Goal: Task Accomplishment & Management: Manage account settings

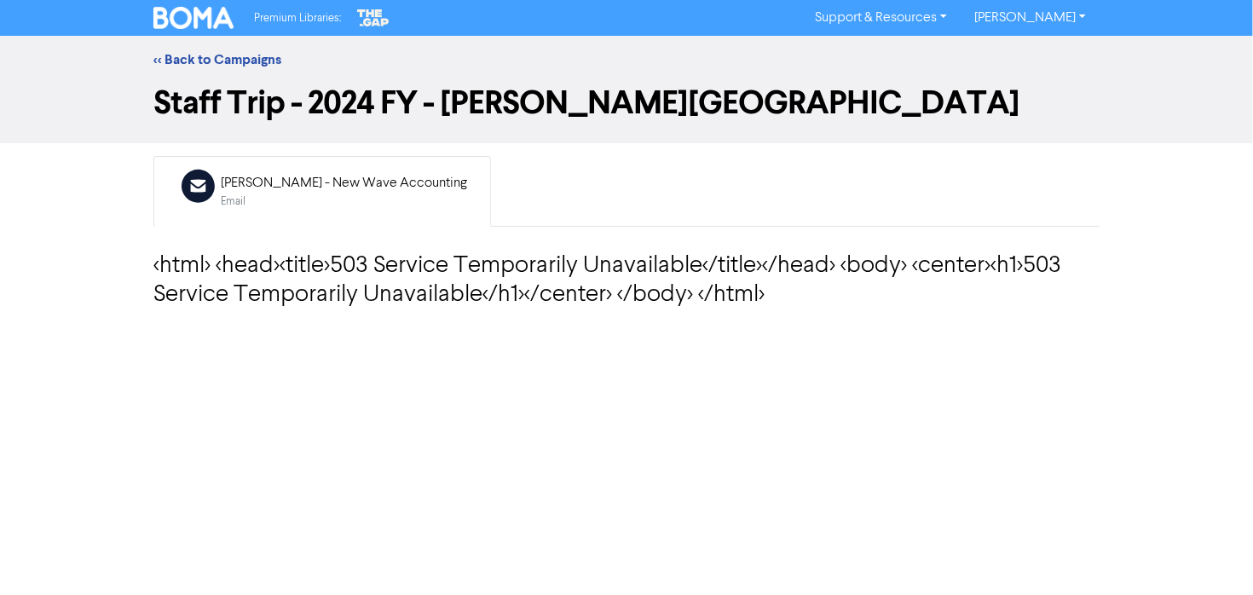
click at [289, 192] on div "[PERSON_NAME] - New Wave Accounting" at bounding box center [344, 183] width 246 height 20
click at [200, 55] on link "<< Back to Campaigns" at bounding box center [217, 59] width 128 height 17
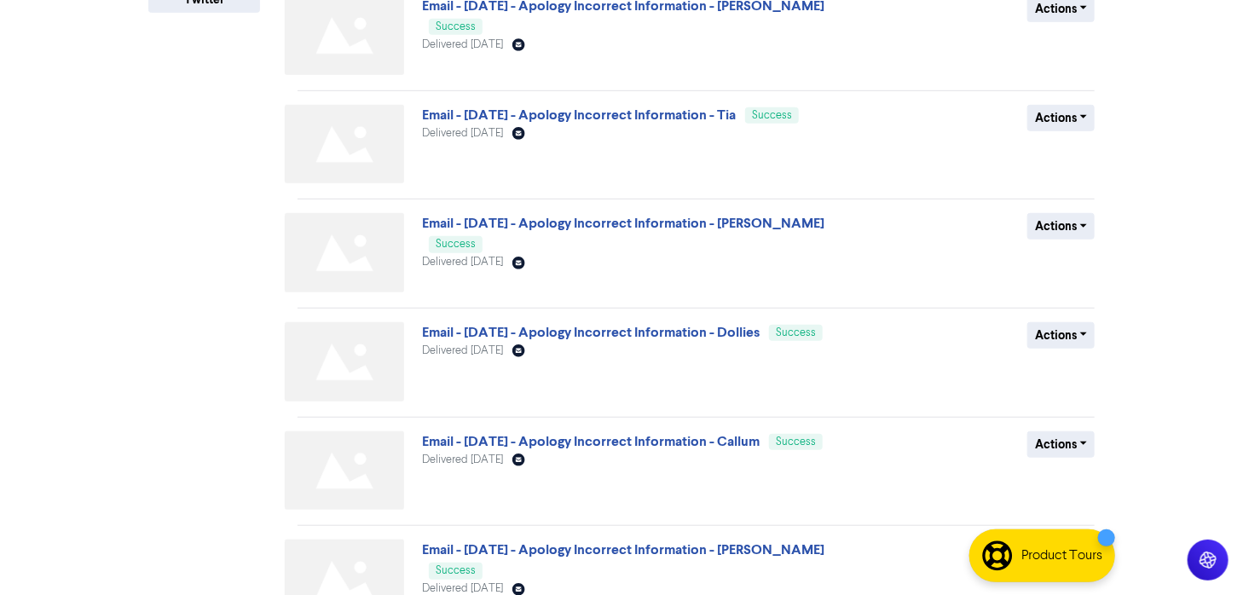
scroll to position [677, 0]
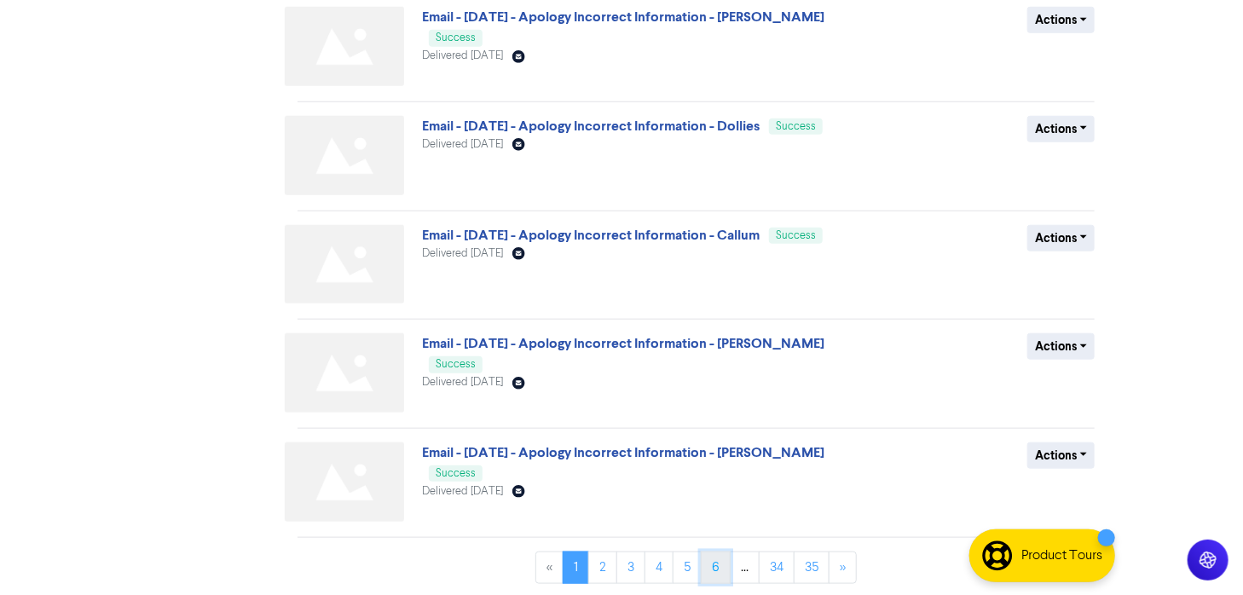
click at [706, 569] on link "6" at bounding box center [716, 567] width 30 height 32
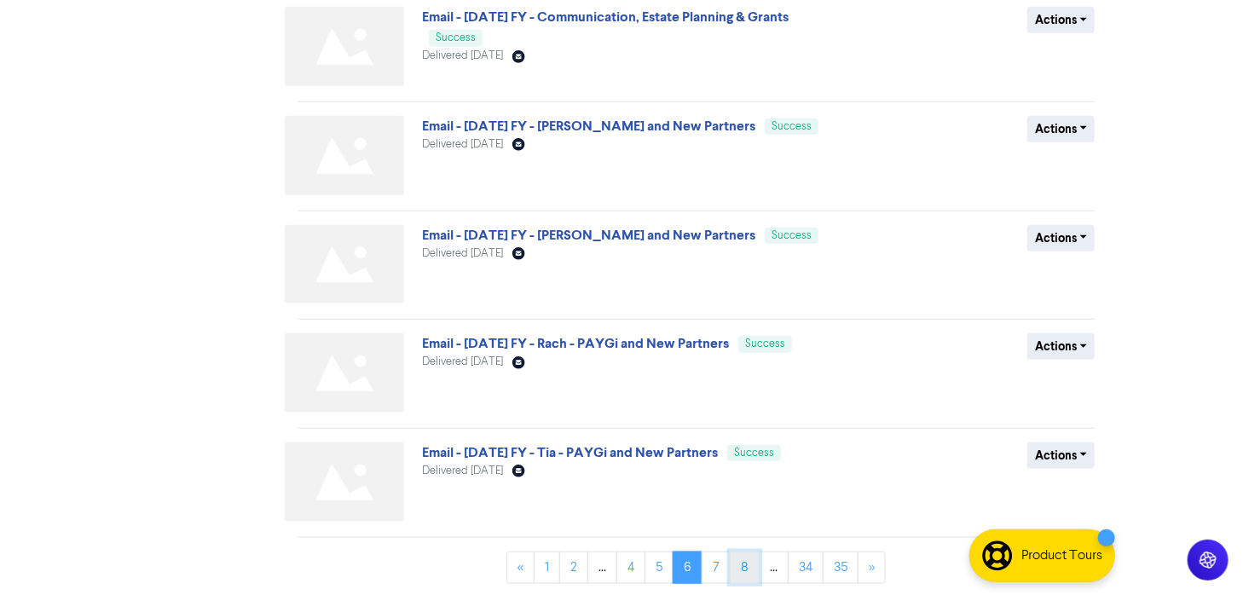
click at [744, 557] on link "8" at bounding box center [745, 567] width 30 height 32
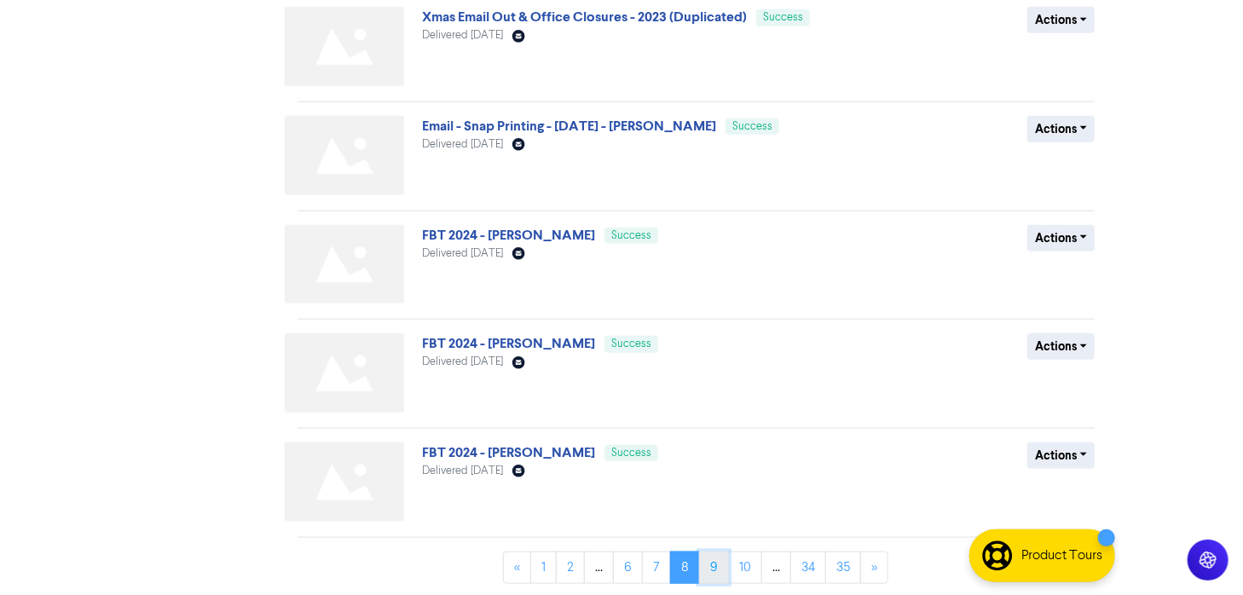
click at [713, 562] on link "9" at bounding box center [714, 567] width 30 height 32
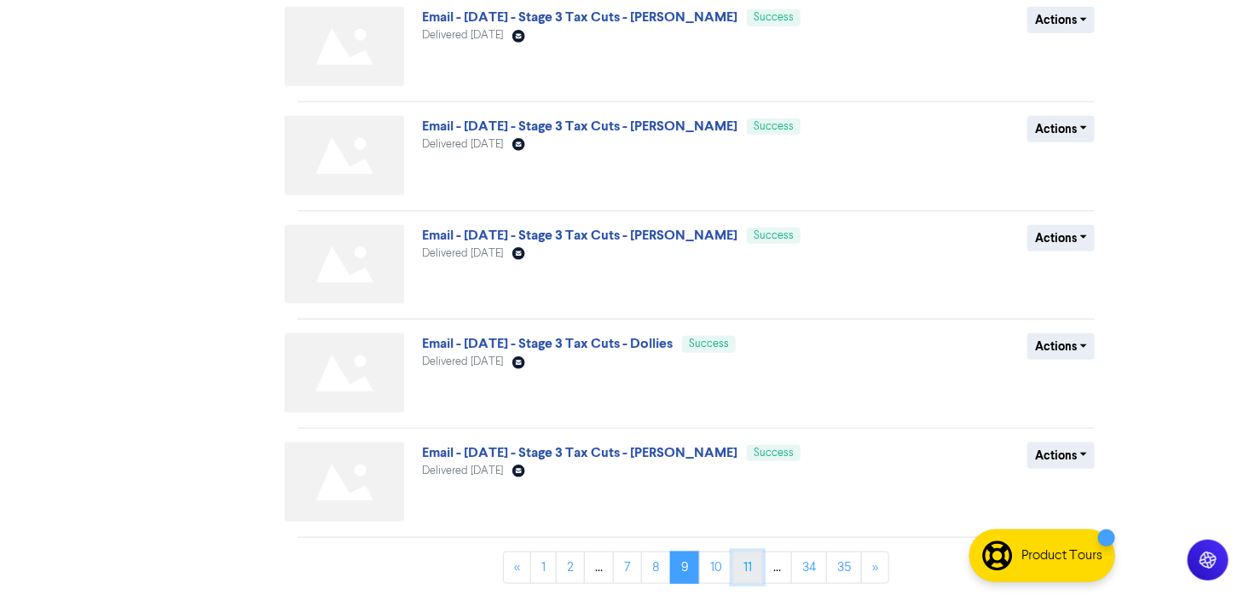
click at [753, 567] on link "11" at bounding box center [747, 567] width 31 height 32
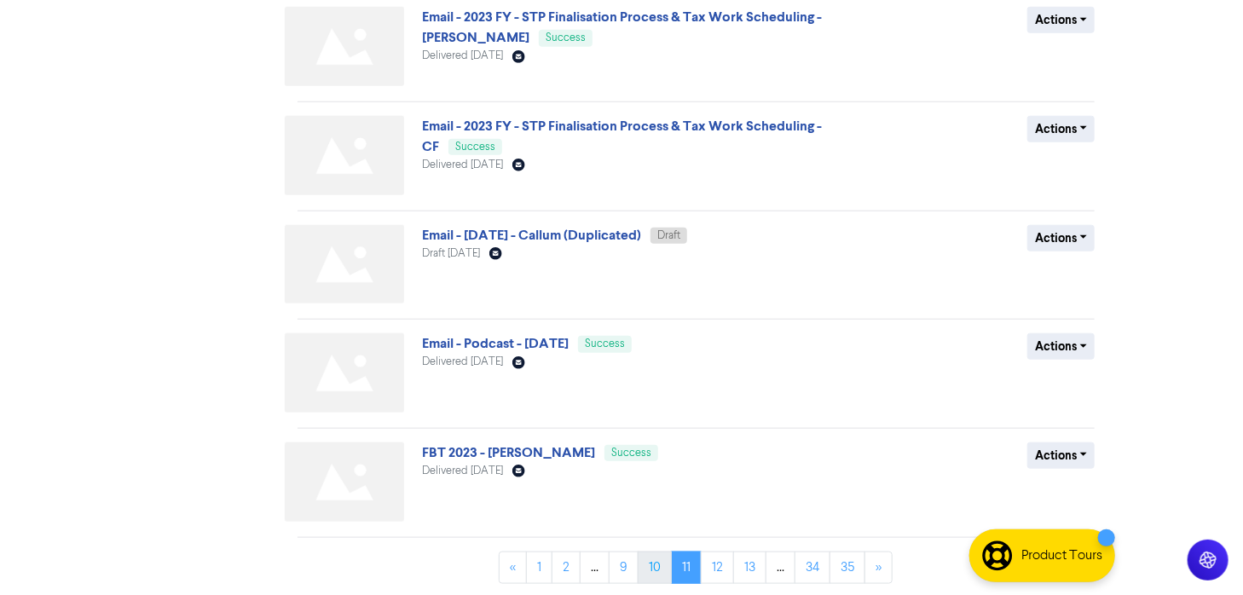
drag, startPoint x: 654, startPoint y: 545, endPoint x: 665, endPoint y: 555, distance: 14.5
click at [658, 547] on div "Email - [DATE] - [PERSON_NAME] Success Delivered [DATE] Email Created with Sket…" at bounding box center [702, 30] width 810 height 1134
click at [662, 562] on link "10" at bounding box center [654, 567] width 34 height 32
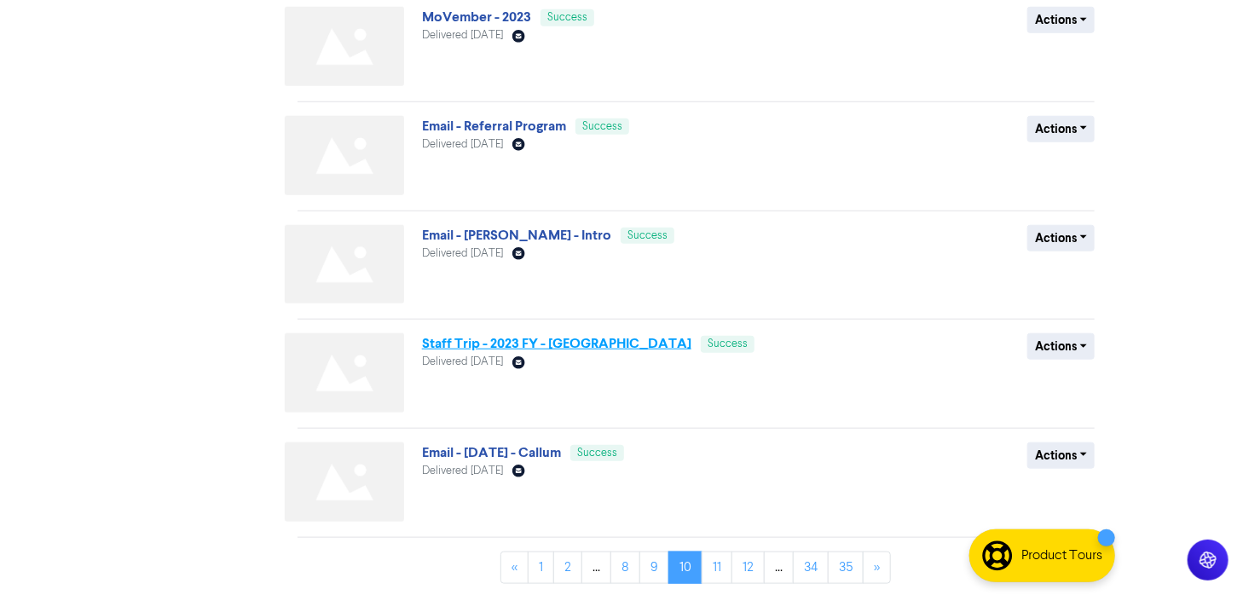
click at [556, 341] on link "Staff Trip - 2023 FY - [GEOGRAPHIC_DATA]" at bounding box center [556, 343] width 269 height 17
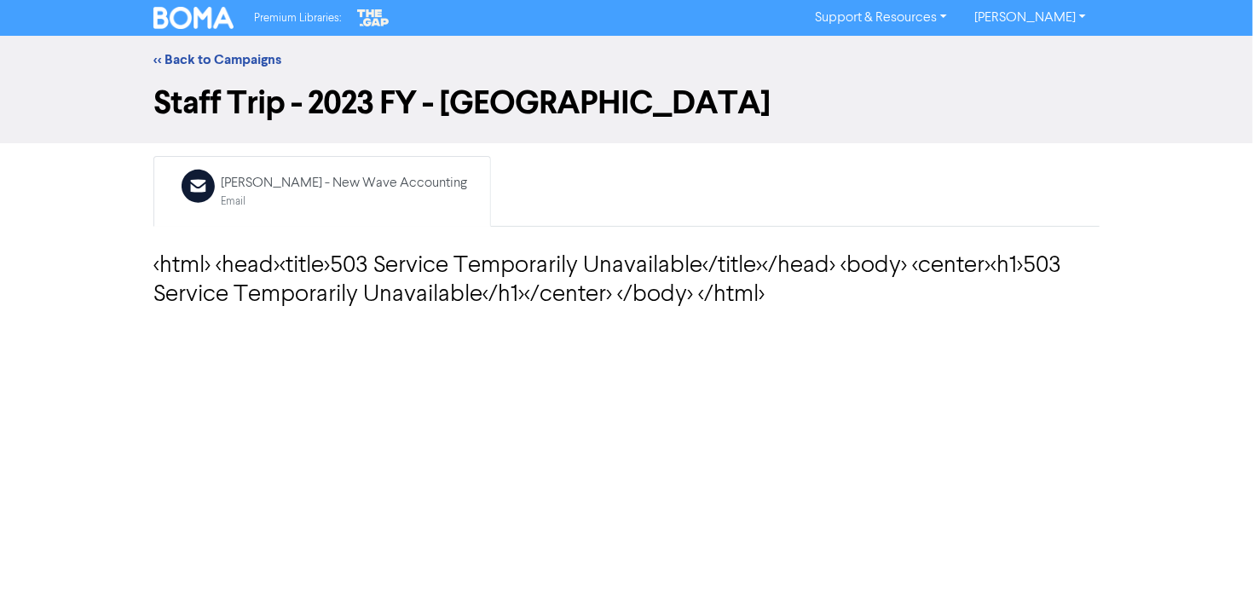
click at [535, 279] on h3 "<html> <head><title>503 Service Temporarily Unavailable</title></head> <body> <…" at bounding box center [626, 280] width 946 height 57
click at [625, 314] on div "Email Created with Sketch. [PERSON_NAME] - New Wave Accounting Email <html> <he…" at bounding box center [627, 236] width 972 height 160
click at [344, 201] on div "Email" at bounding box center [344, 201] width 246 height 16
click at [306, 185] on div "[PERSON_NAME] - New Wave Accounting" at bounding box center [344, 183] width 246 height 20
click at [191, 56] on link "<< Back to Campaigns" at bounding box center [217, 59] width 128 height 17
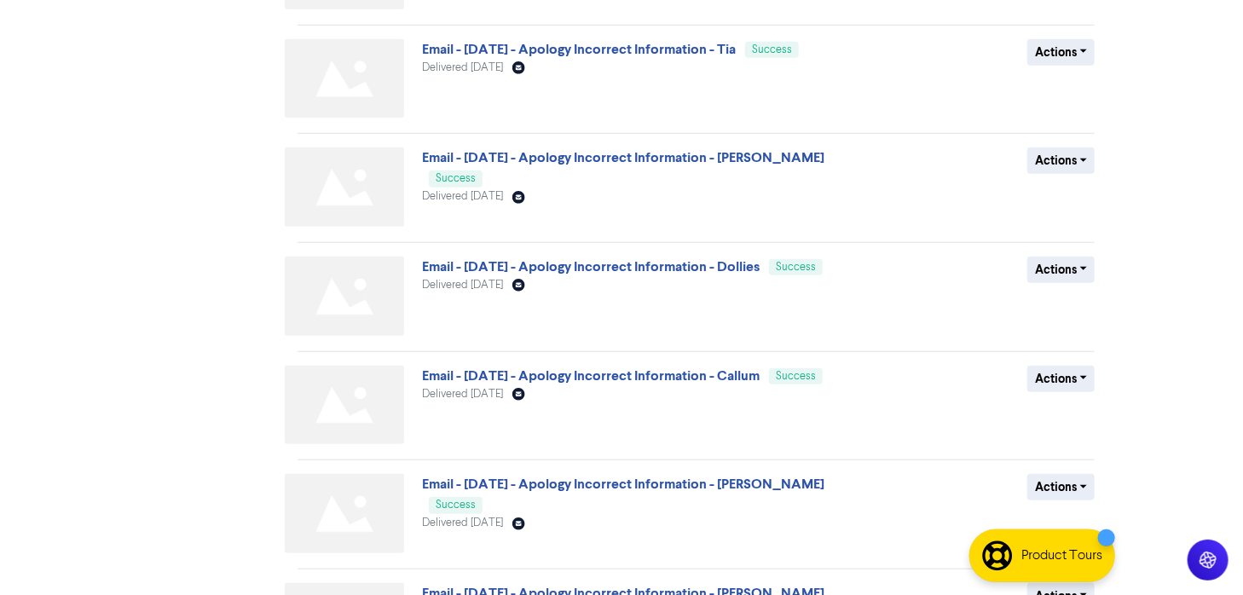
scroll to position [677, 0]
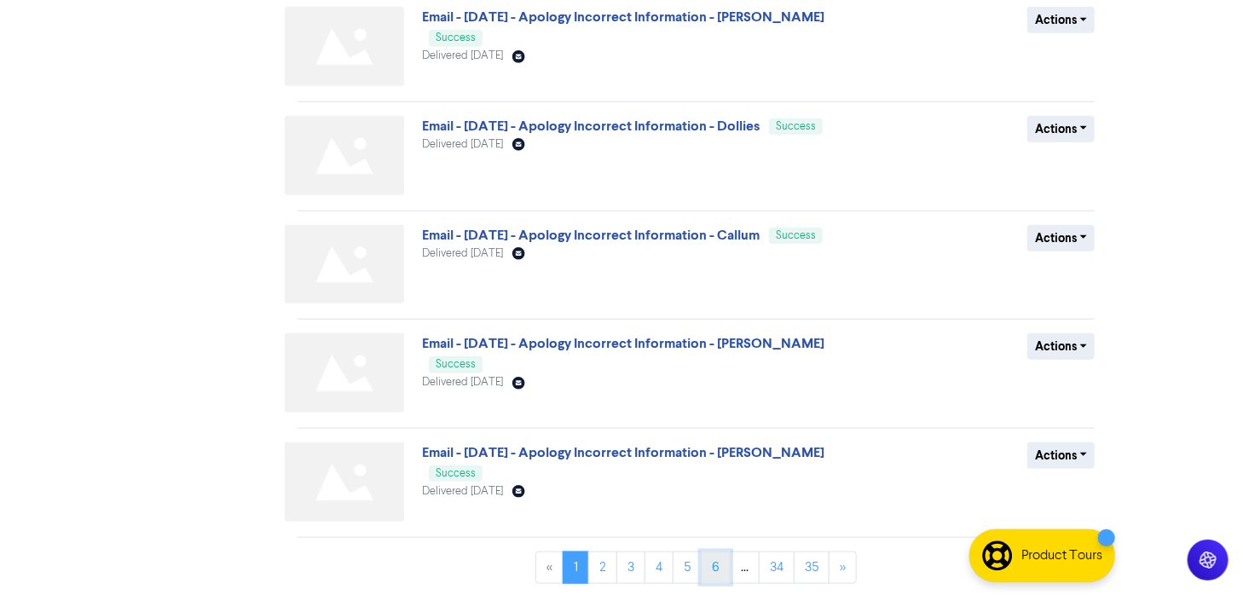
click at [716, 565] on link "6" at bounding box center [716, 567] width 30 height 32
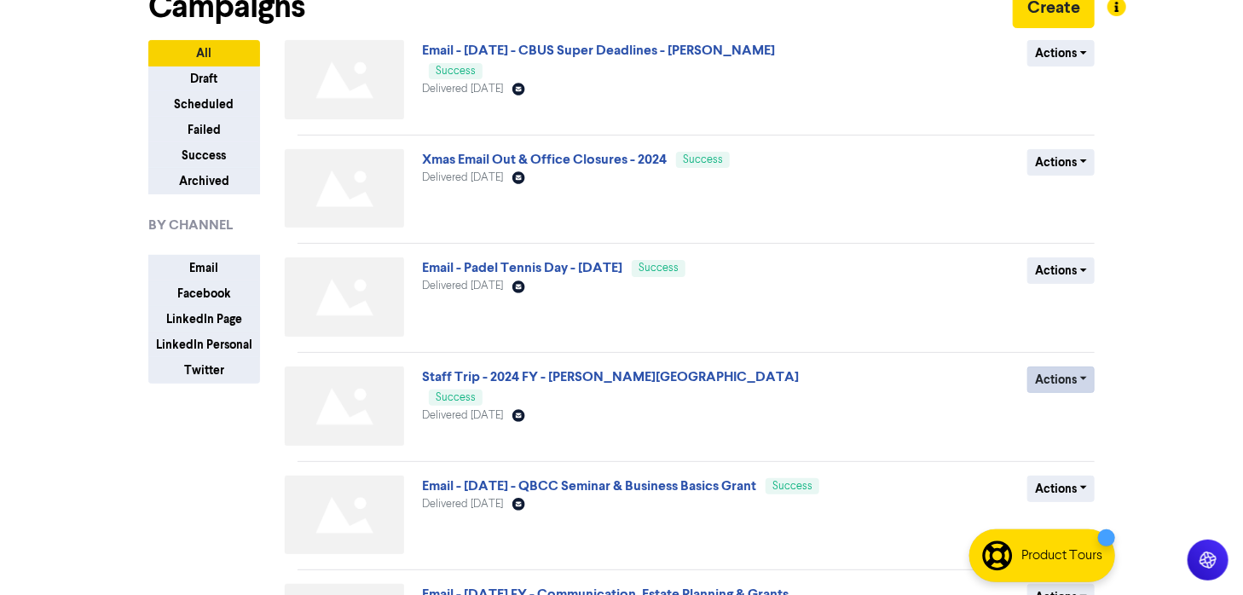
scroll to position [136, 0]
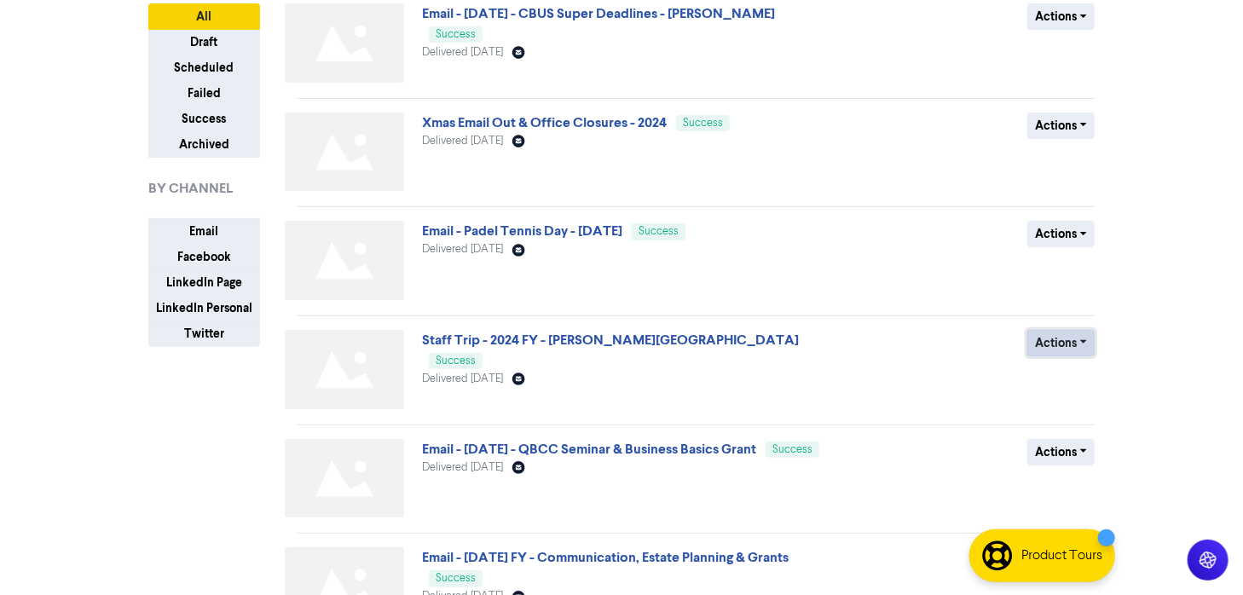
click at [1072, 332] on button "Actions" at bounding box center [1060, 343] width 67 height 26
click at [910, 375] on div "Actions Duplicate Archive" at bounding box center [970, 373] width 274 height 86
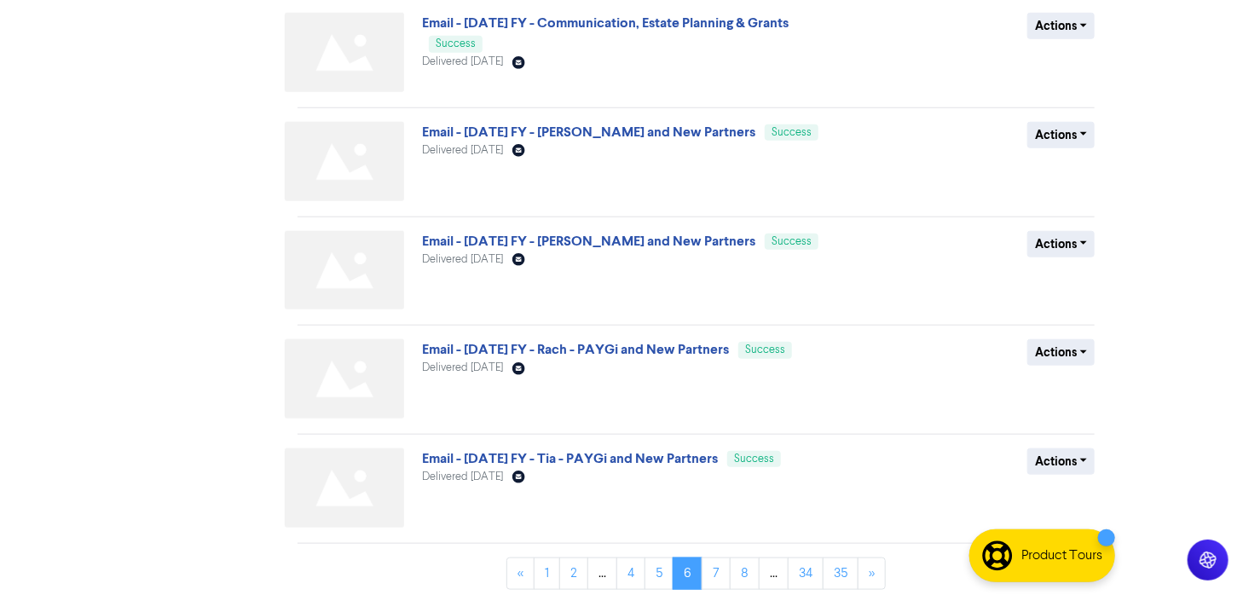
scroll to position [677, 0]
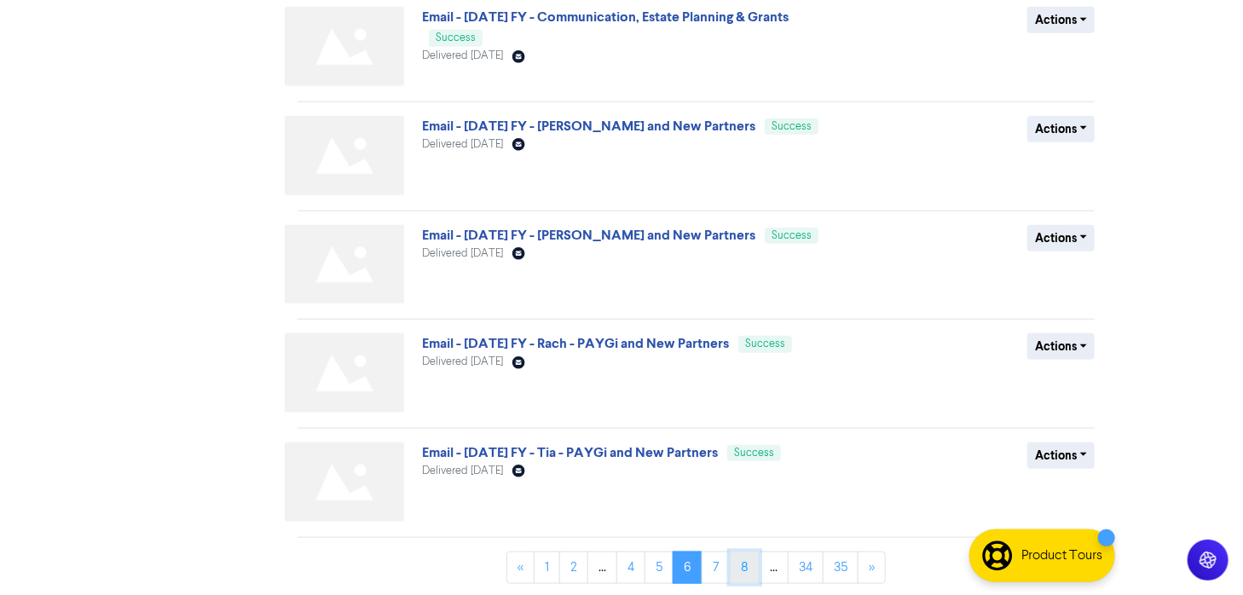
click at [736, 571] on link "8" at bounding box center [745, 567] width 30 height 32
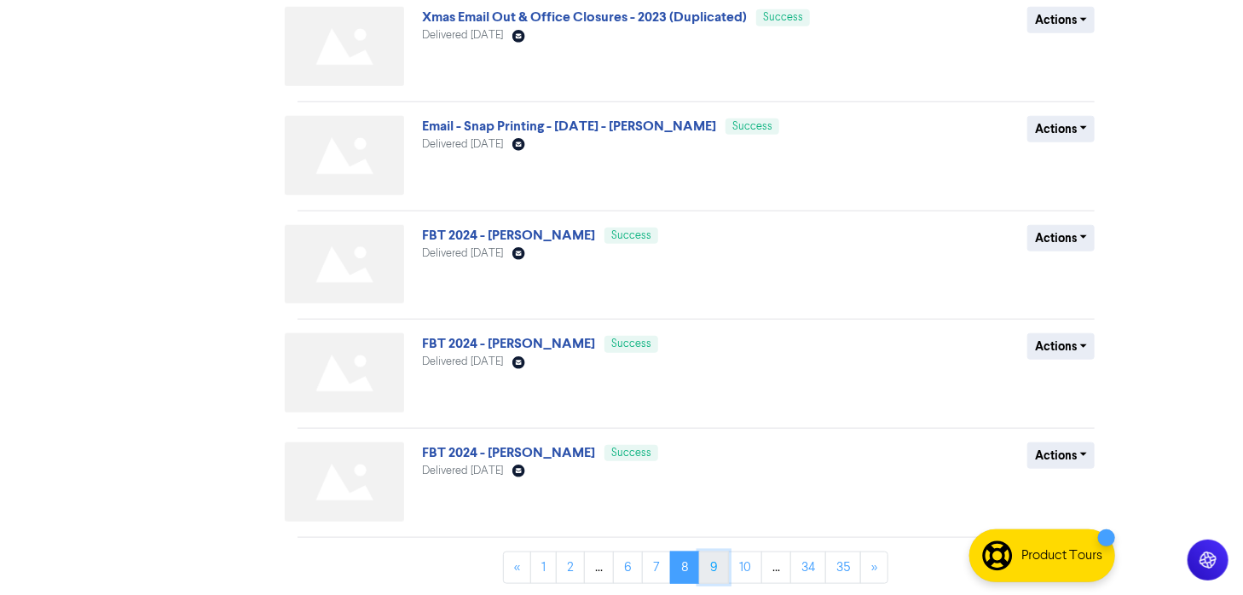
click at [713, 562] on link "9" at bounding box center [714, 567] width 30 height 32
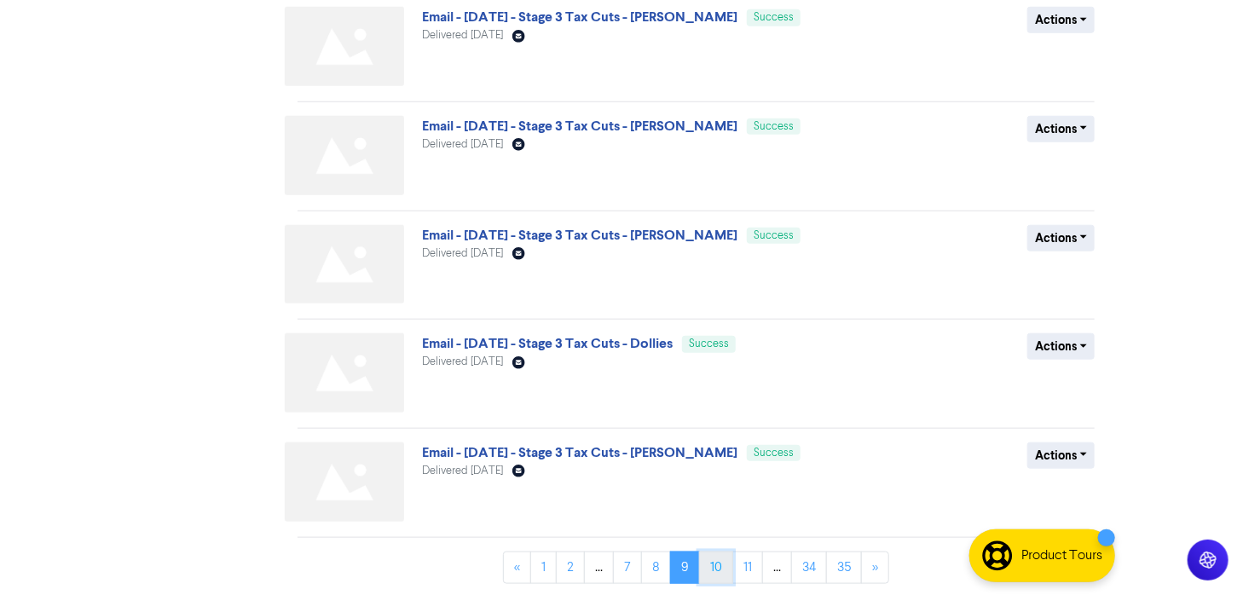
click at [722, 569] on link "10" at bounding box center [716, 567] width 34 height 32
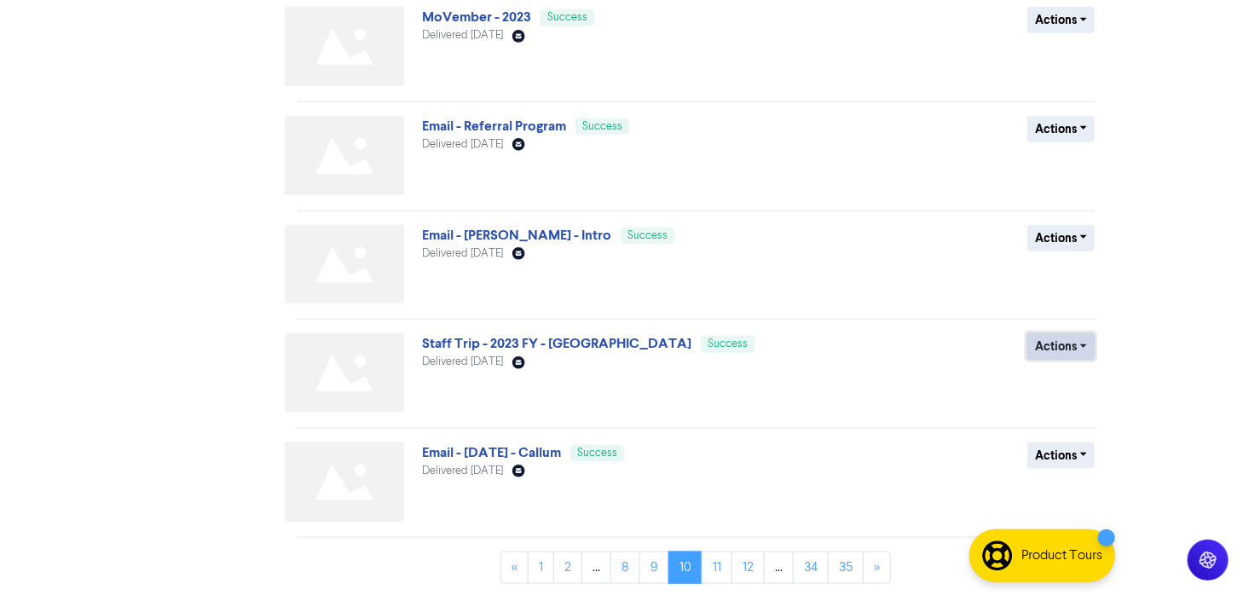
click at [1074, 342] on button "Actions" at bounding box center [1060, 346] width 67 height 26
click at [1082, 380] on button "Duplicate" at bounding box center [1095, 381] width 135 height 27
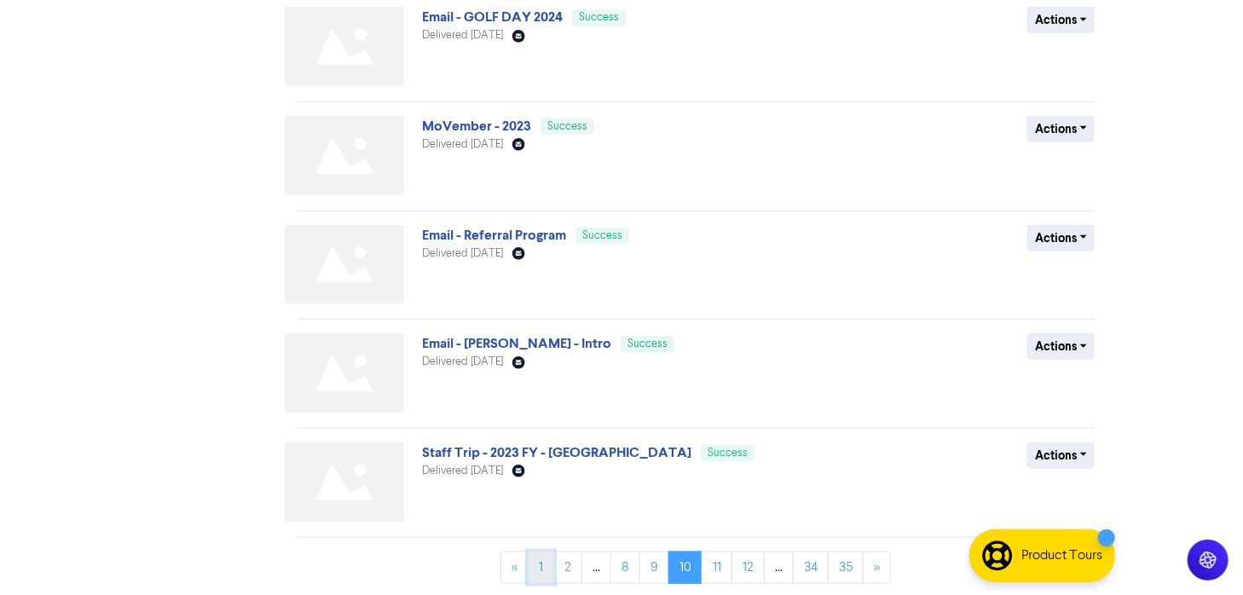
click at [545, 566] on link "1" at bounding box center [541, 567] width 26 height 32
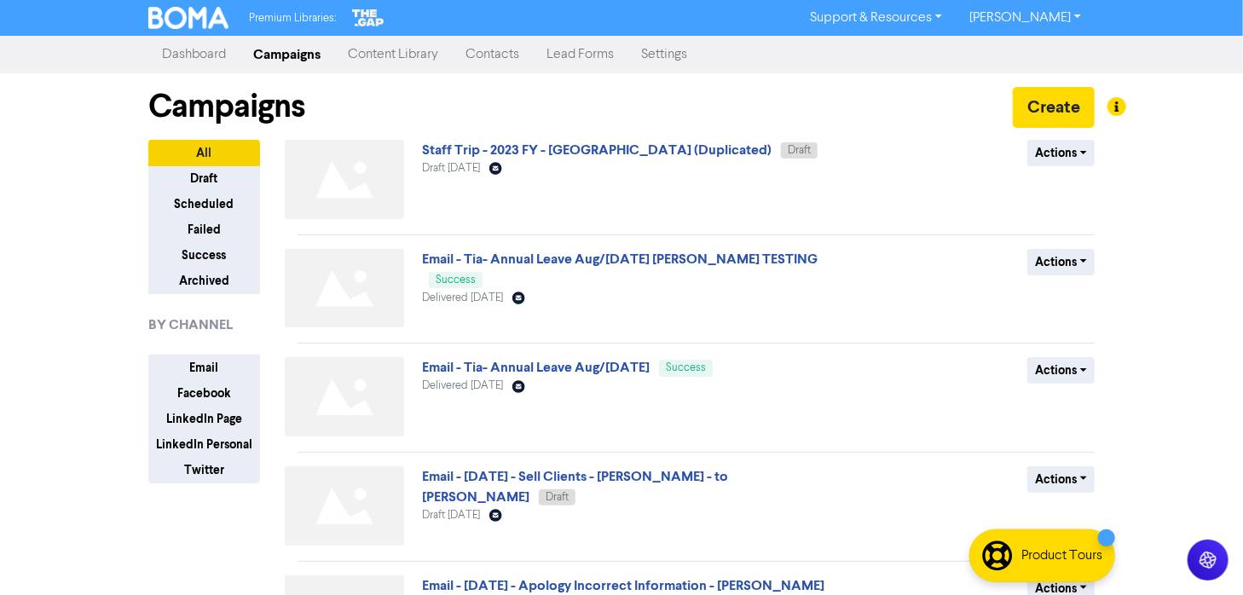
click at [614, 140] on div "Staff Trip - 2023 FY - [GEOGRAPHIC_DATA] (Duplicated) Draft Draft [DATE] Email …" at bounding box center [627, 183] width 411 height 86
click at [614, 153] on link "Staff Trip - 2023 FY - [GEOGRAPHIC_DATA] (Duplicated)" at bounding box center [596, 149] width 349 height 17
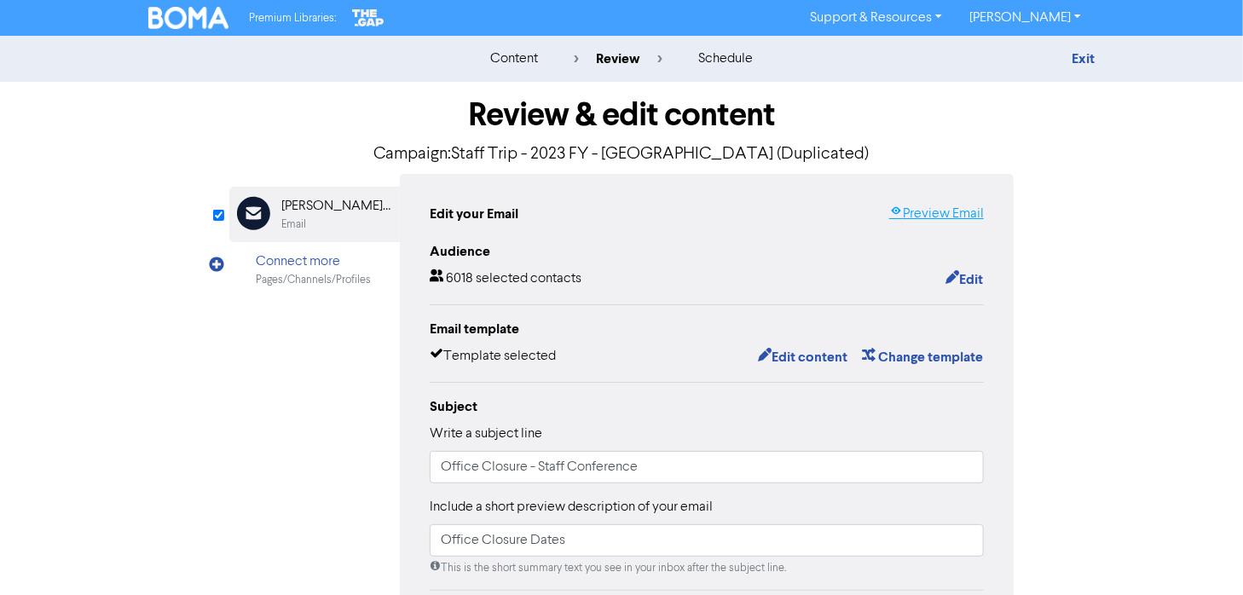
click at [927, 205] on link "Preview Email" at bounding box center [936, 214] width 95 height 20
